Goal: Task Accomplishment & Management: Manage account settings

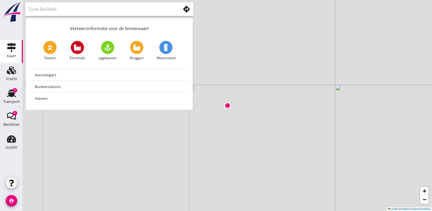
click at [227, 71] on div "+ − Leaflet | © Mapbox © OpenStreetMap" at bounding box center [227, 105] width 409 height 211
click at [204, 83] on div "+ − Leaflet | © Mapbox © OpenStreetMap" at bounding box center [227, 105] width 409 height 211
click at [230, 73] on div "+ − Leaflet | © Mapbox © OpenStreetMap" at bounding box center [227, 105] width 409 height 211
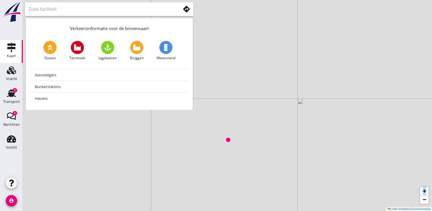
click at [230, 73] on div "+ − Leaflet | © Mapbox © OpenStreetMap" at bounding box center [227, 105] width 409 height 211
drag, startPoint x: 230, startPoint y: 73, endPoint x: 437, endPoint y: 2, distance: 219.0
click at [432, 2] on html "No data available Inzicht Inzicht person Mijn profiel directions_boat Mijn schi…" at bounding box center [216, 105] width 432 height 211
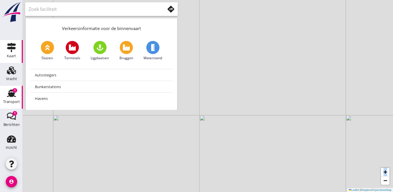
click at [12, 95] on use at bounding box center [11, 92] width 9 height 7
click at [13, 91] on div "1" at bounding box center [15, 90] width 5 height 5
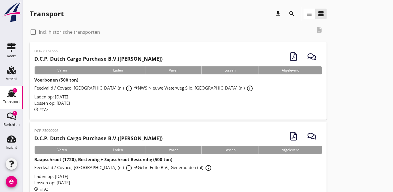
scroll to position [16, 0]
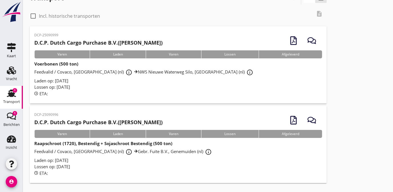
click at [111, 81] on div "Laden op: [DATE]" at bounding box center [178, 80] width 288 height 7
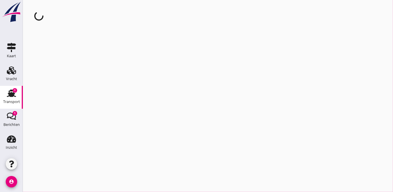
click at [111, 81] on div "cancel You are impersonating another user." at bounding box center [208, 96] width 370 height 192
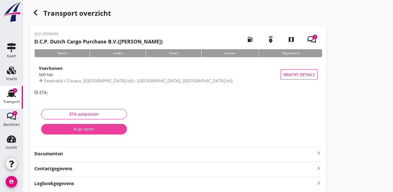
click at [90, 130] on div "Ik ga varen" at bounding box center [84, 129] width 77 height 6
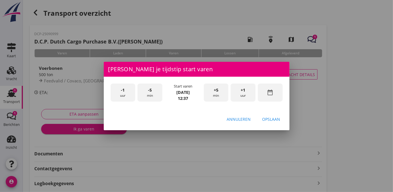
click at [125, 91] on div "-1 uur" at bounding box center [123, 92] width 25 height 18
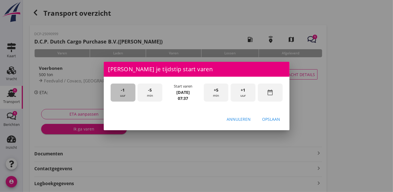
click at [125, 91] on div "-1 uur" at bounding box center [123, 92] width 25 height 18
click at [151, 93] on div "-5 min" at bounding box center [149, 92] width 25 height 18
click at [272, 121] on div "Opslaan" at bounding box center [271, 119] width 18 height 6
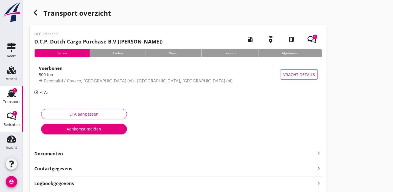
click at [11, 116] on icon "Berichten" at bounding box center [11, 115] width 9 height 9
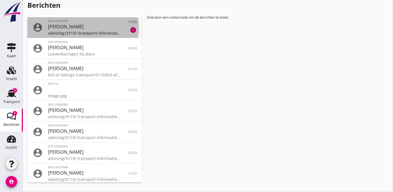
click at [73, 30] on div "advising/3113/-transport-informatie-1758103033.pdf" at bounding box center [84, 33] width 73 height 6
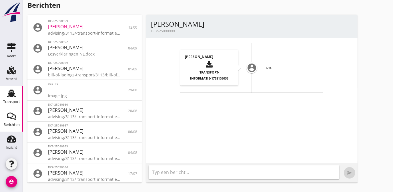
click at [9, 97] on icon "Transport" at bounding box center [11, 93] width 9 height 9
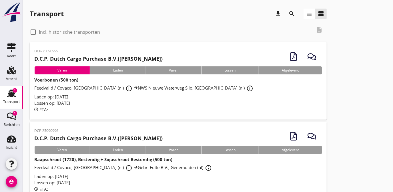
click at [155, 95] on div "Laden op: [DATE]" at bounding box center [178, 96] width 288 height 7
